Goal: Task Accomplishment & Management: Use online tool/utility

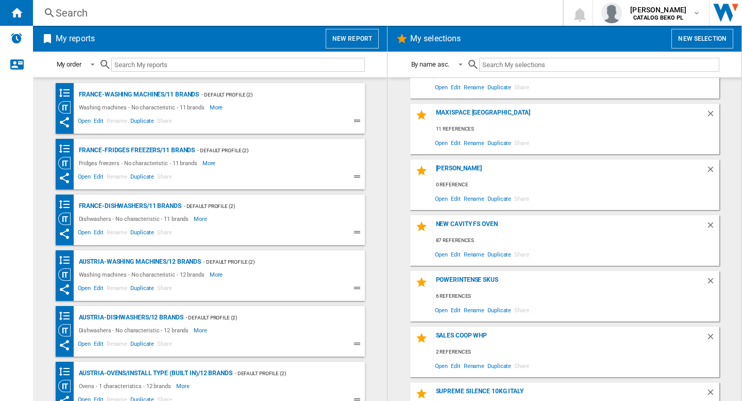
scroll to position [1904, 0]
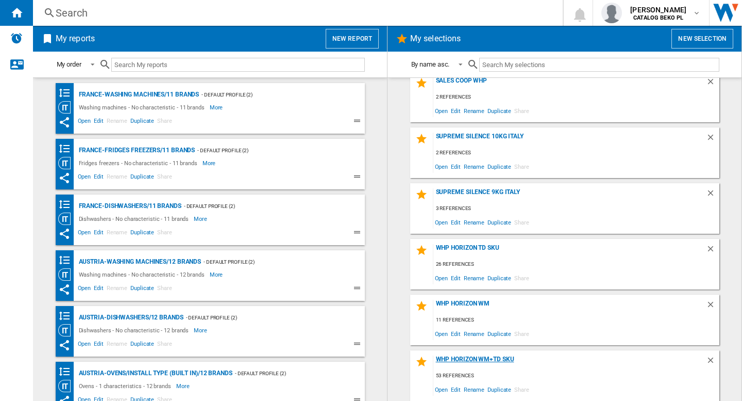
click at [476, 356] on div "WHP Horizon WM+TD SKU" at bounding box center [570, 362] width 273 height 14
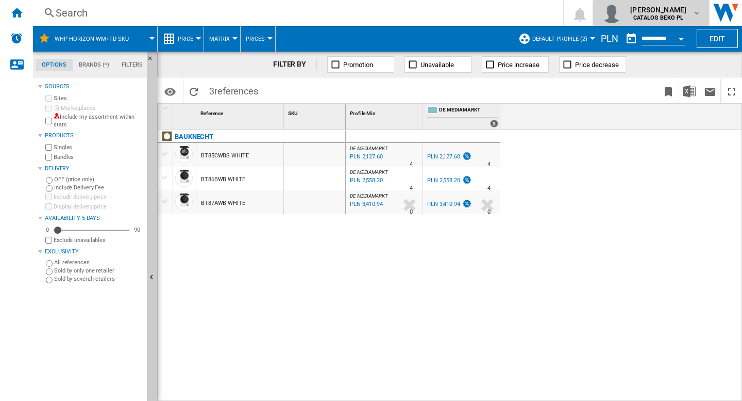
click at [661, 11] on span "[PERSON_NAME]" at bounding box center [659, 10] width 56 height 10
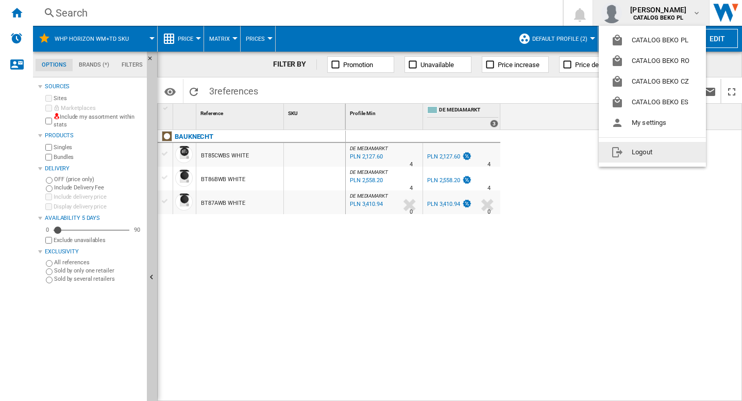
click at [658, 155] on button "Logout" at bounding box center [652, 152] width 107 height 21
